Goal: Transaction & Acquisition: Purchase product/service

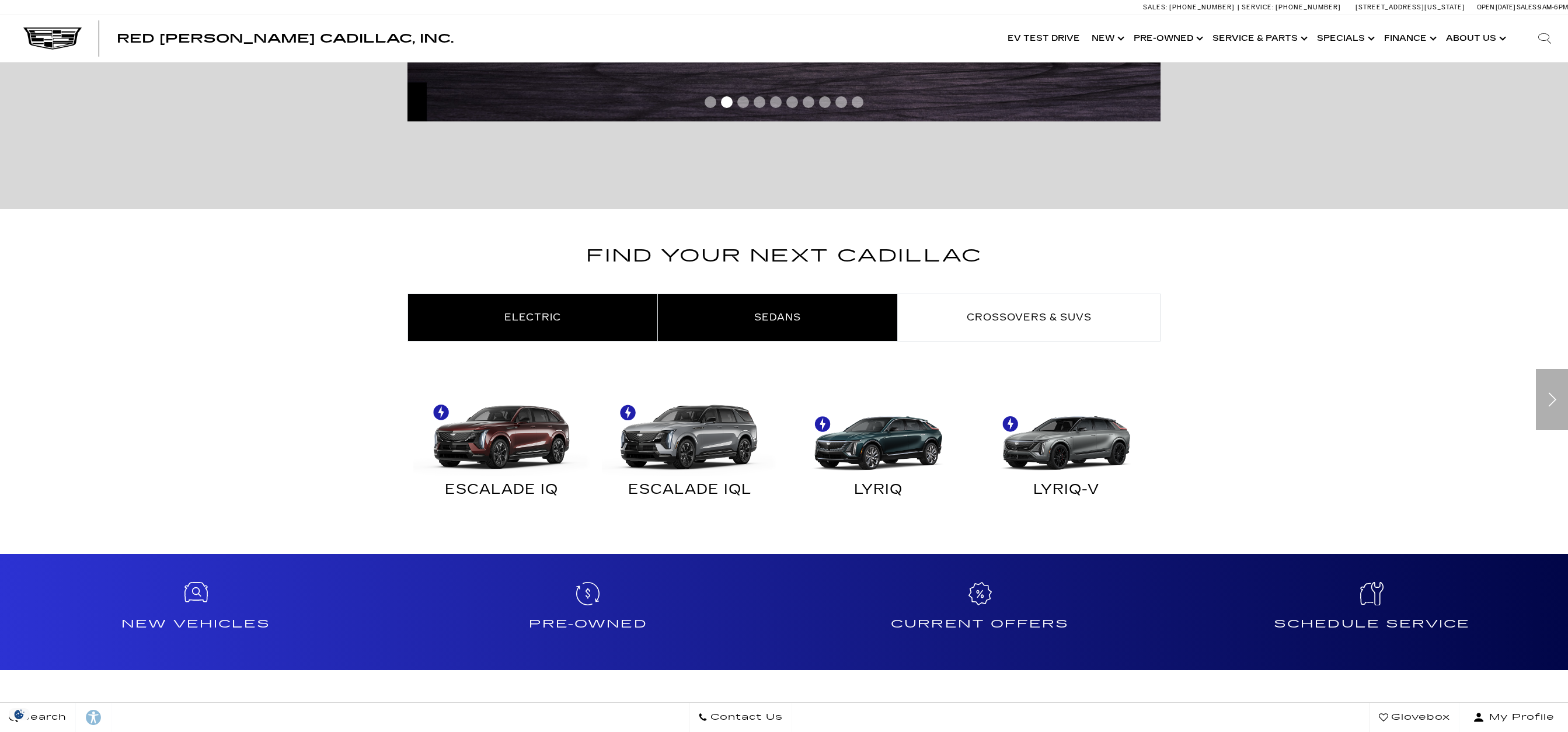
click at [772, 320] on span "Sedans" at bounding box center [778, 317] width 47 height 11
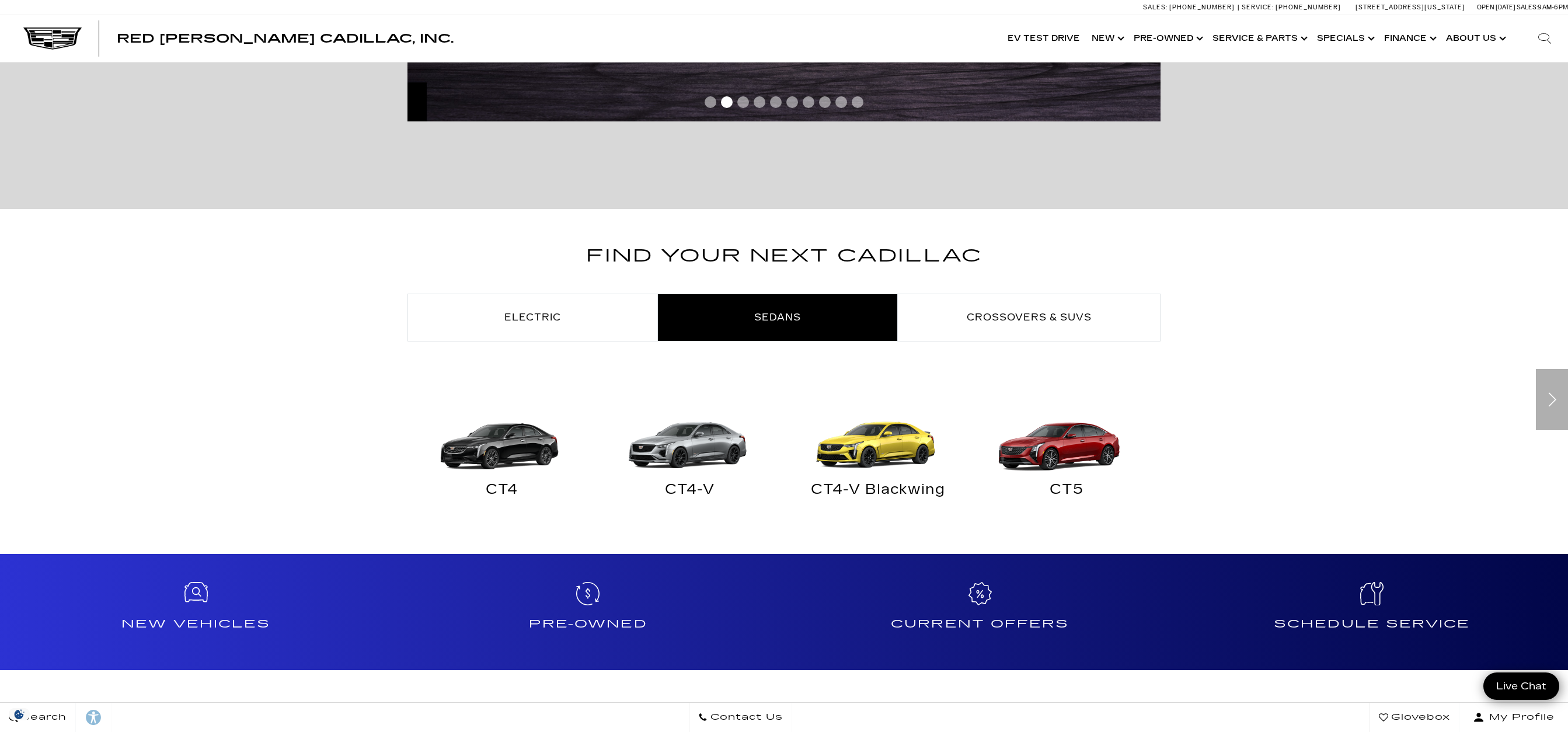
click at [1057, 451] on img at bounding box center [1064, 431] width 177 height 88
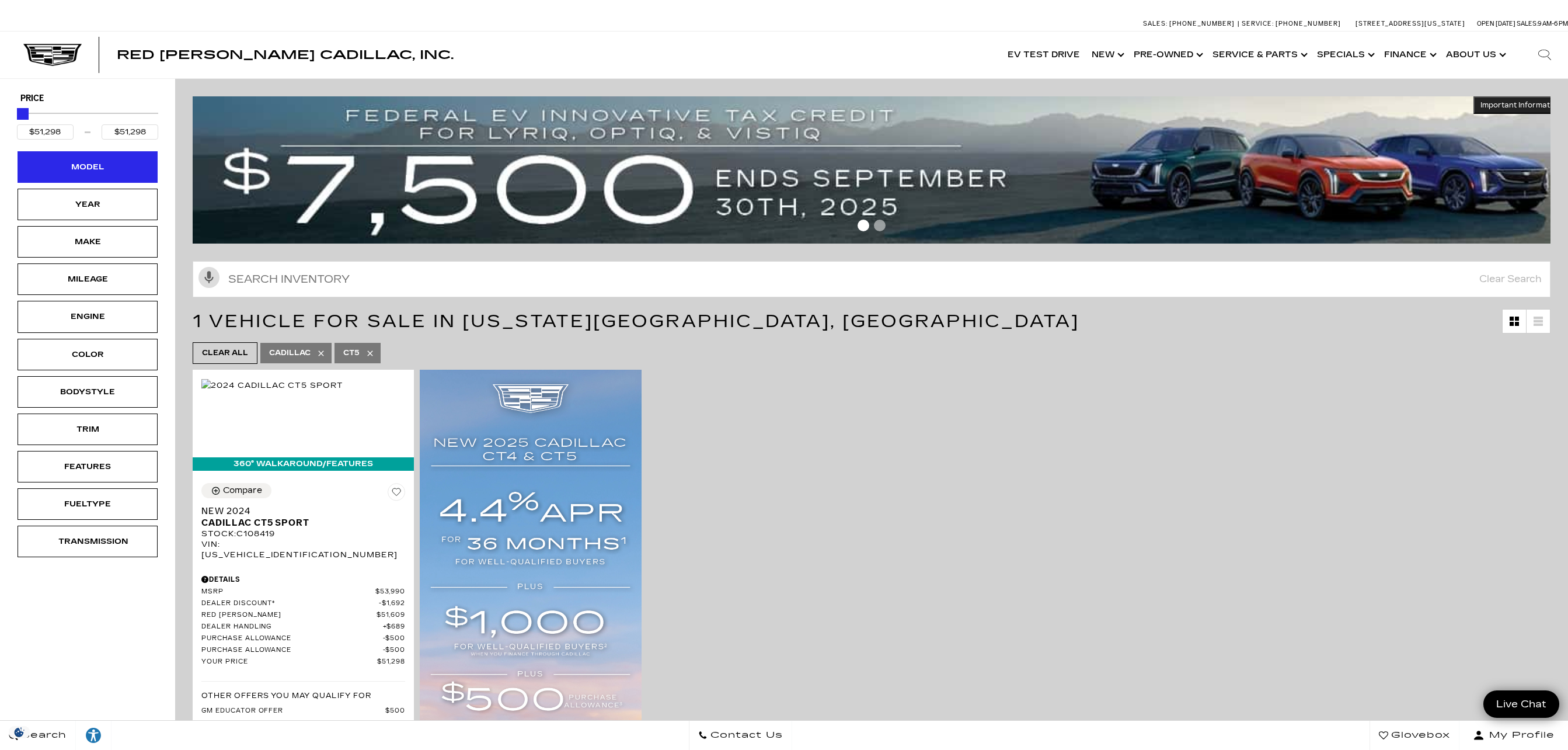
click at [125, 169] on div "Model" at bounding box center [87, 167] width 140 height 31
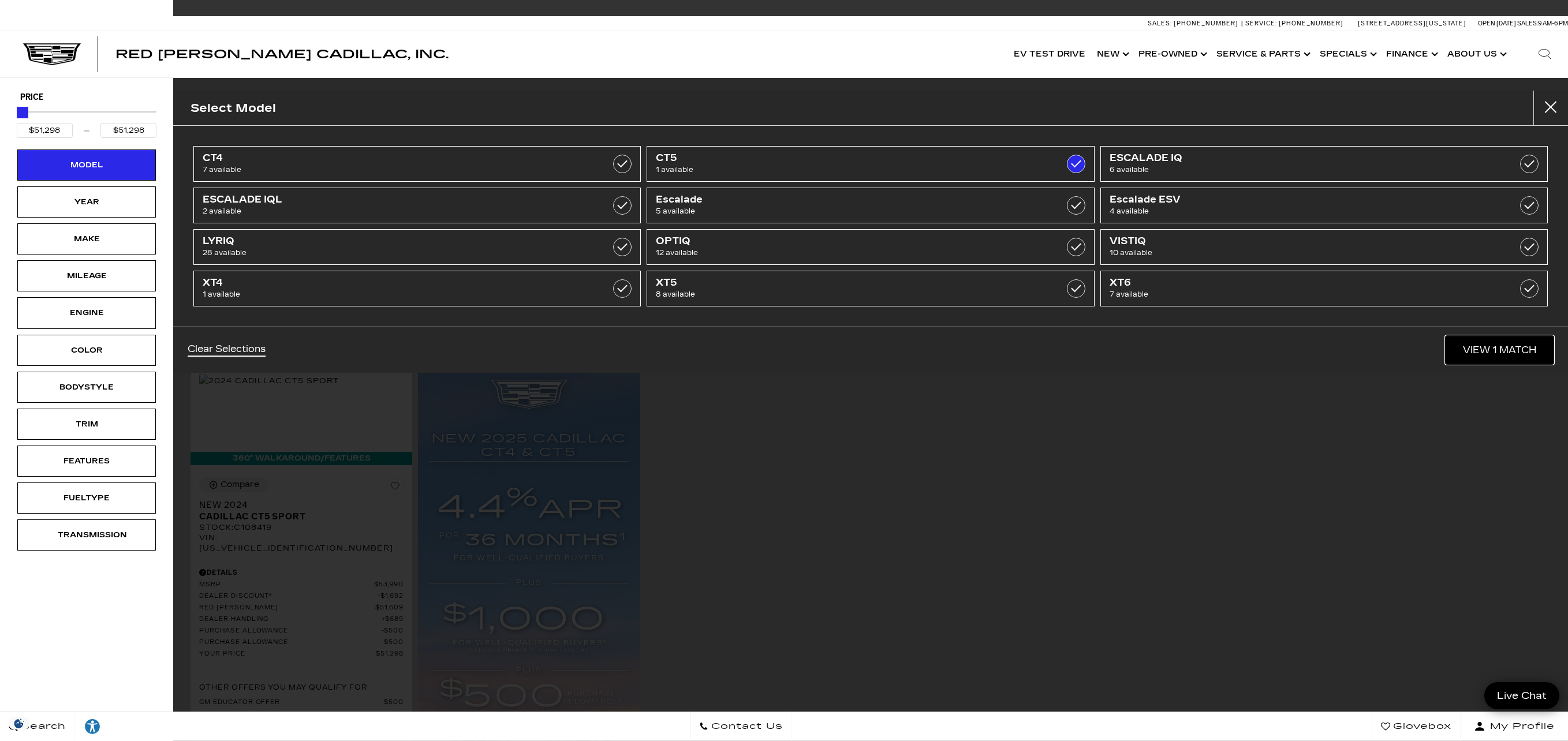
click at [1475, 361] on link "View 1 Match" at bounding box center [1499, 350] width 108 height 28
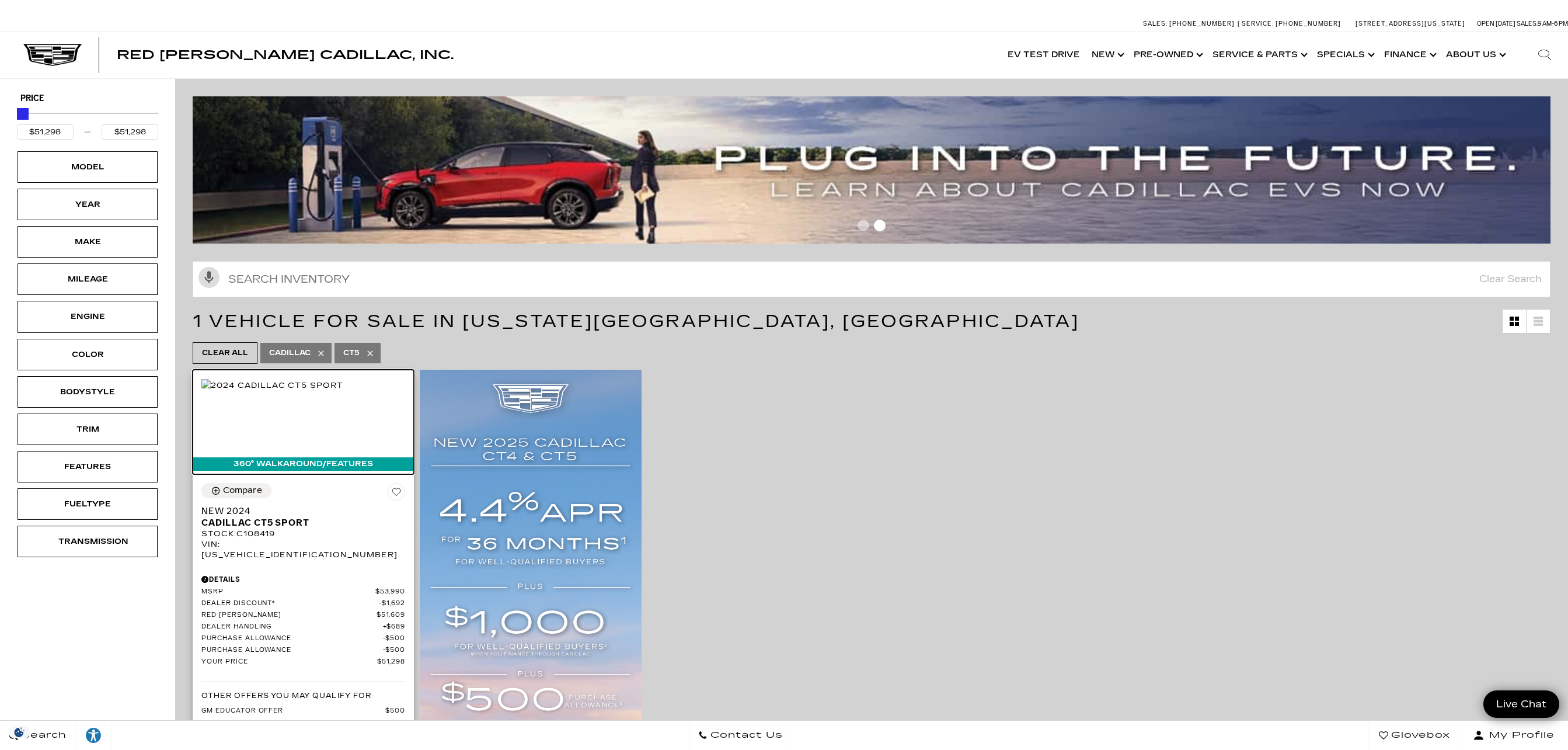
click at [331, 392] on img at bounding box center [272, 386] width 142 height 13
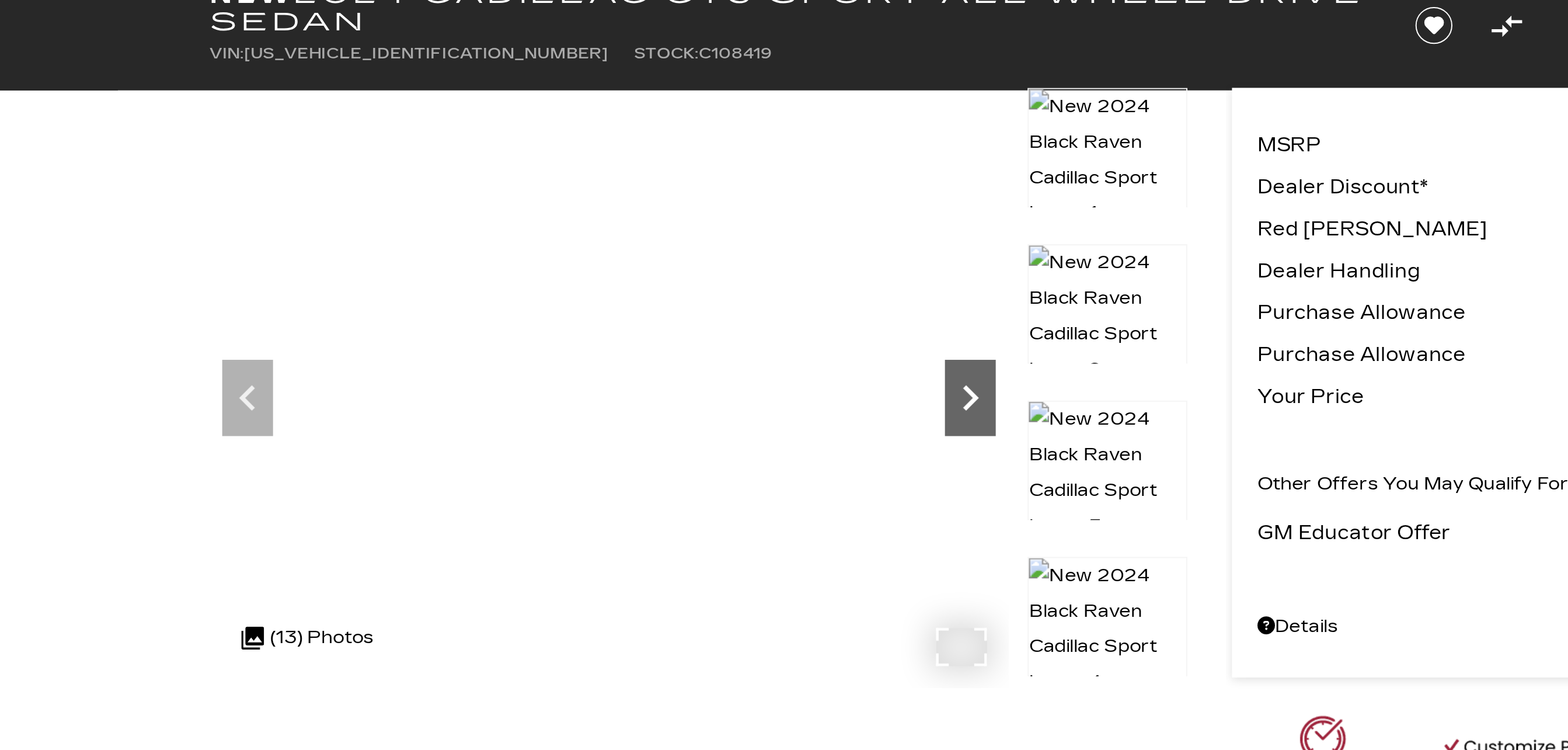
click at [808, 266] on icon "Next" at bounding box center [801, 263] width 23 height 23
click at [801, 264] on icon "Next" at bounding box center [801, 263] width 23 height 23
click at [801, 265] on icon "Next" at bounding box center [801, 263] width 7 height 11
click at [801, 264] on icon "Next" at bounding box center [801, 263] width 23 height 23
click at [800, 266] on icon "Next" at bounding box center [801, 263] width 7 height 11
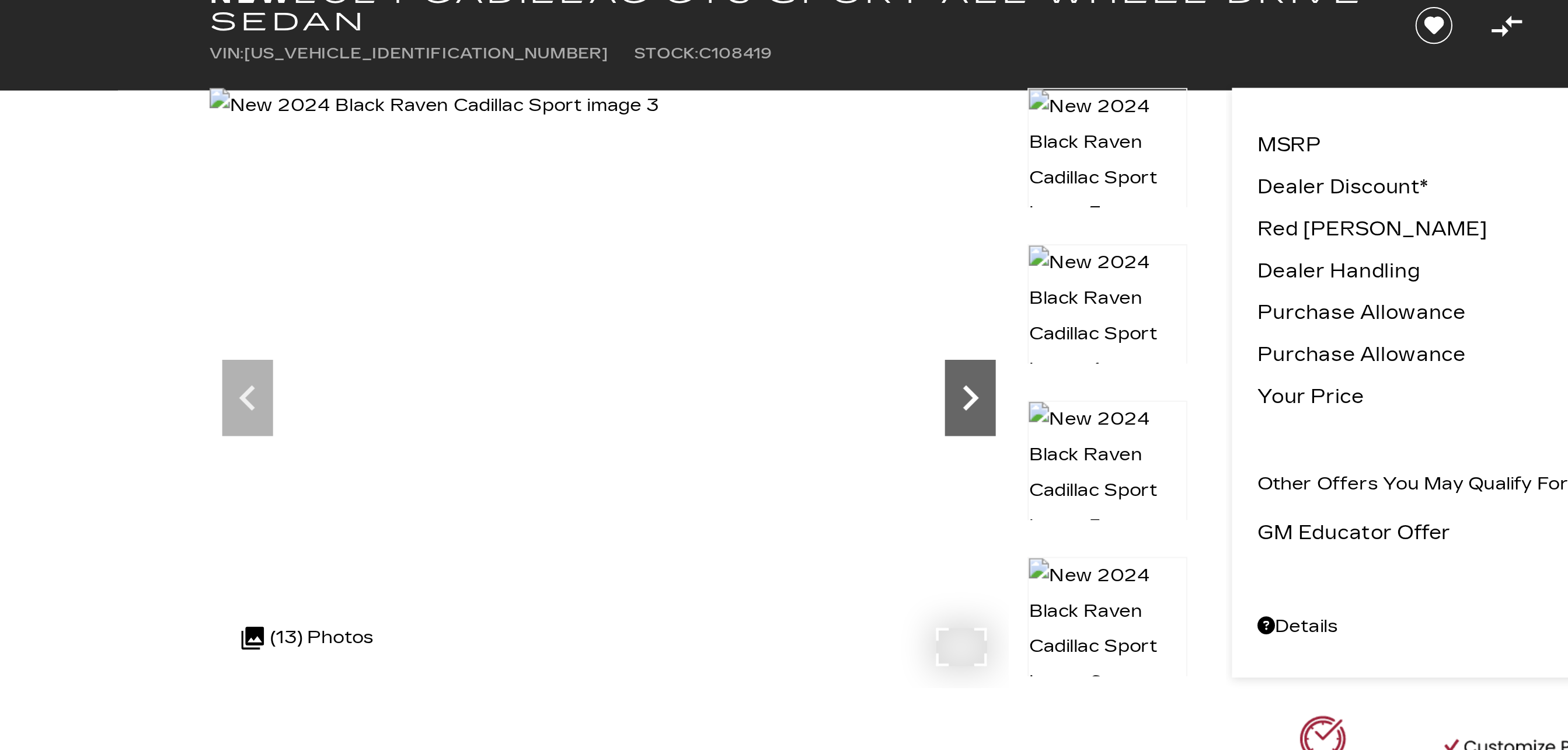
click at [802, 266] on icon "Next" at bounding box center [801, 263] width 23 height 23
click at [804, 266] on icon "Next" at bounding box center [801, 263] width 23 height 23
click at [801, 260] on icon "Next" at bounding box center [801, 263] width 7 height 11
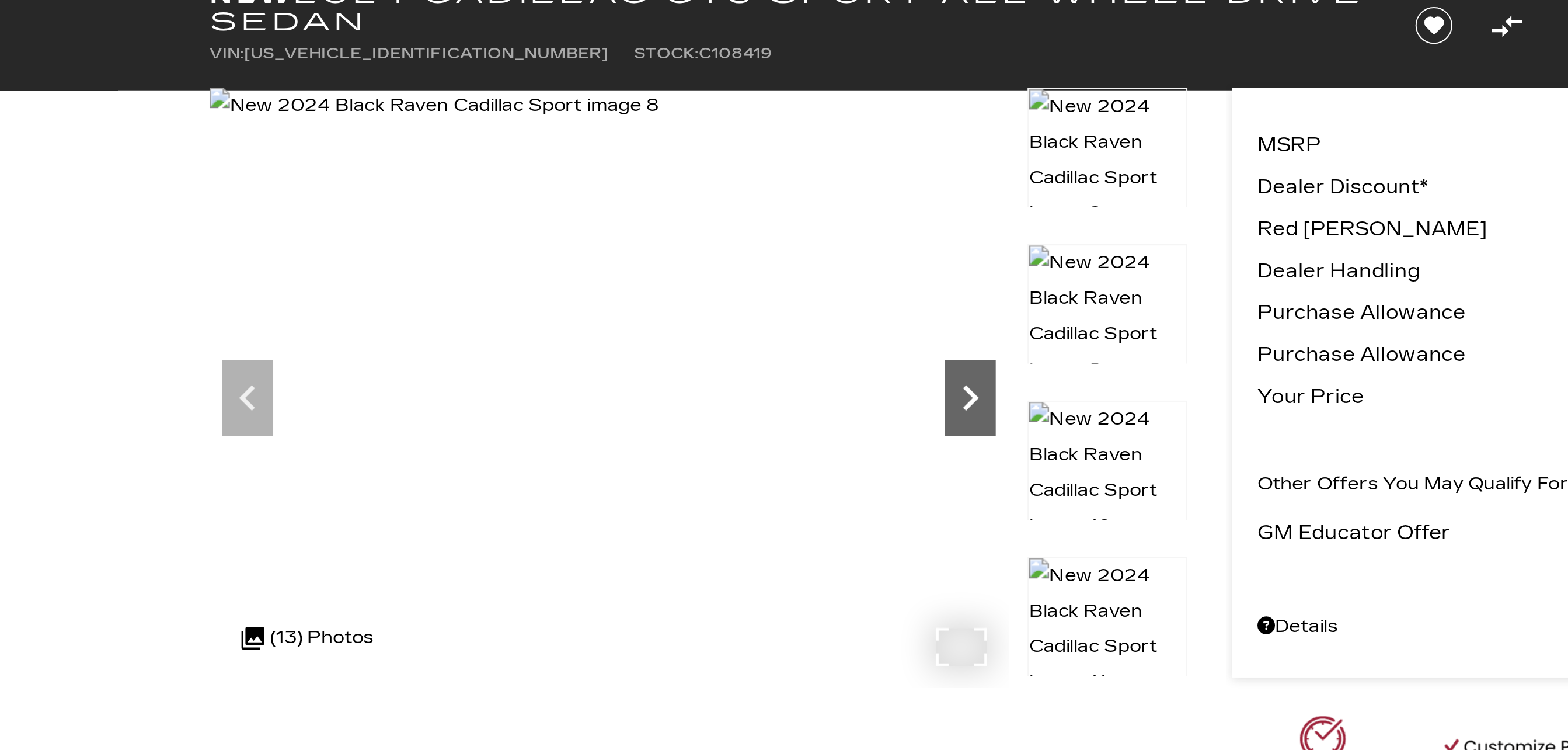
click at [801, 265] on icon "Next" at bounding box center [801, 263] width 7 height 11
click at [800, 258] on icon "Next" at bounding box center [801, 263] width 23 height 23
click at [804, 265] on icon "Next" at bounding box center [801, 263] width 23 height 23
click at [801, 264] on icon "Next" at bounding box center [801, 263] width 23 height 23
click at [802, 262] on icon "Next" at bounding box center [801, 263] width 7 height 11
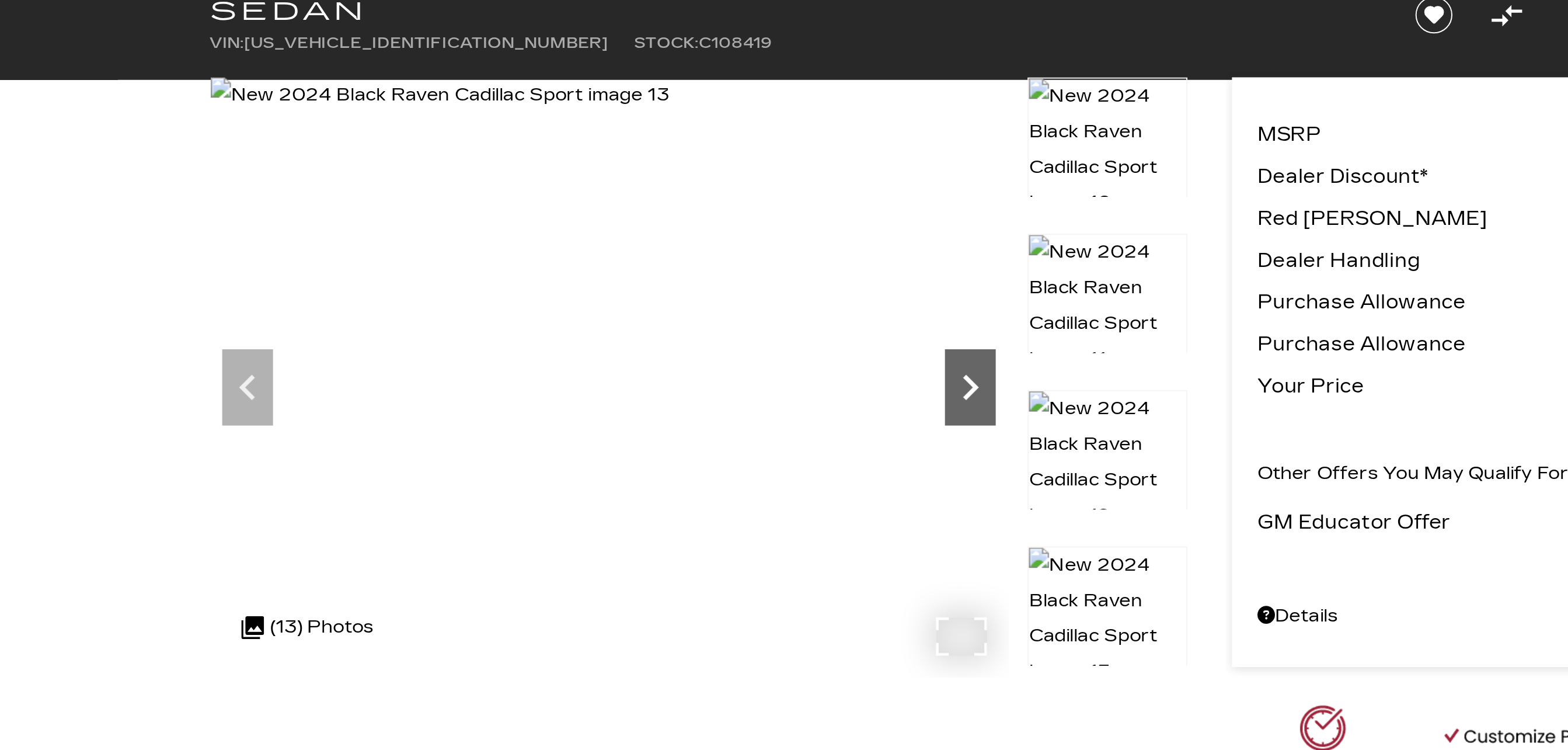
click at [801, 266] on icon "Next" at bounding box center [801, 263] width 7 height 11
